Goal: Find specific page/section: Find specific page/section

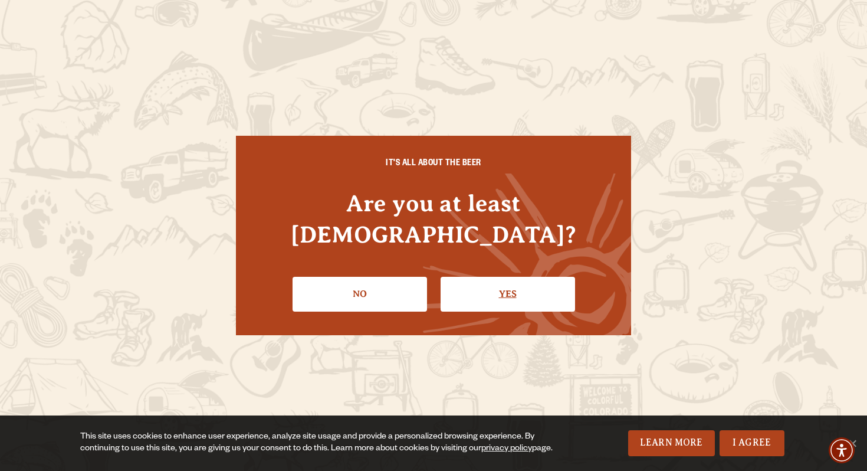
click at [485, 279] on link "Yes" at bounding box center [507, 294] width 134 height 34
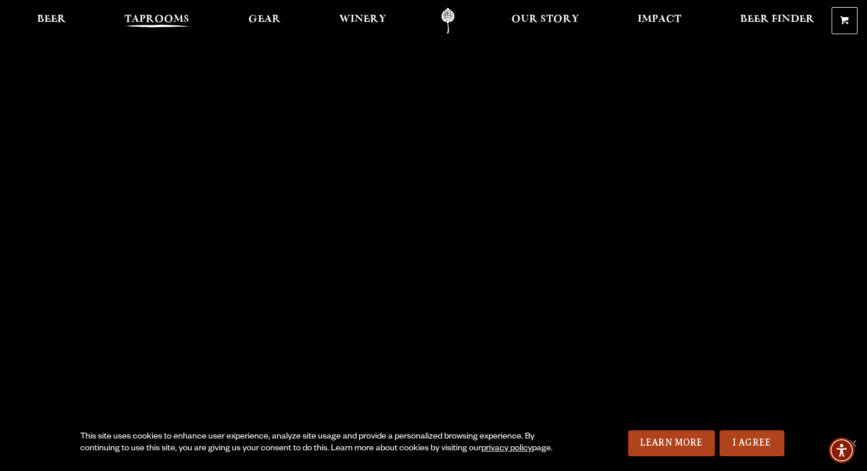
click at [156, 15] on span "Taprooms" at bounding box center [156, 19] width 65 height 9
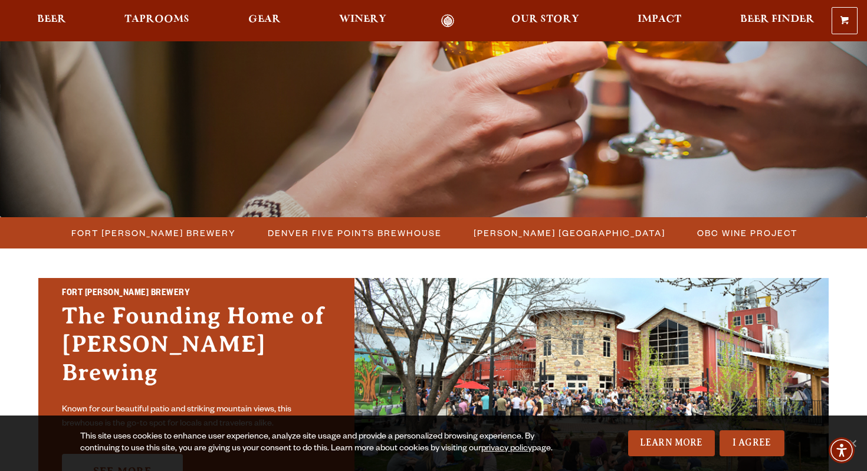
scroll to position [172, 0]
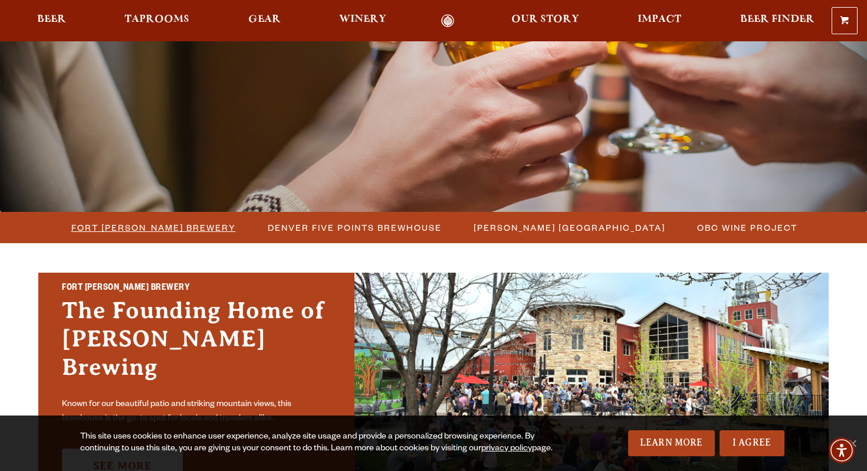
click at [167, 223] on span "Fort [PERSON_NAME] Brewery" at bounding box center [153, 227] width 165 height 17
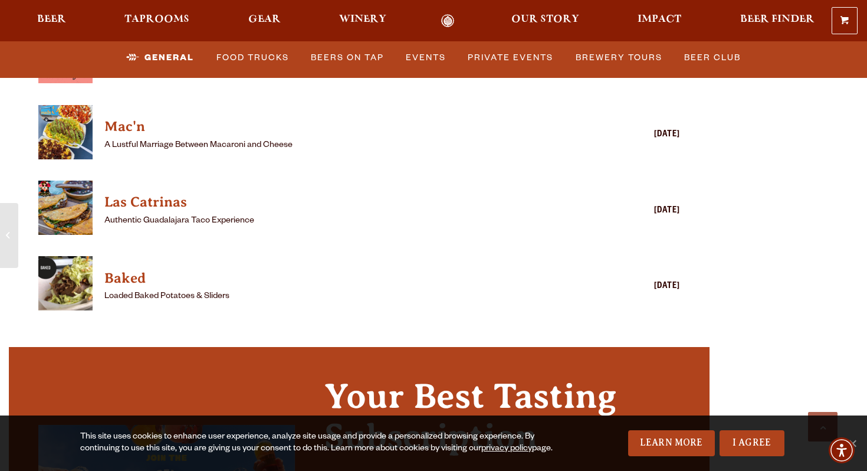
scroll to position [3324, 0]
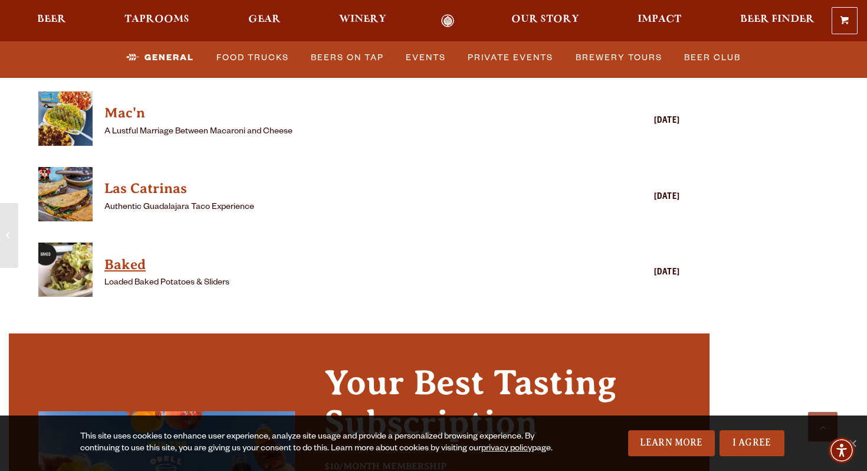
click at [125, 255] on h4 "Baked" at bounding box center [341, 264] width 475 height 19
